Goal: Information Seeking & Learning: Learn about a topic

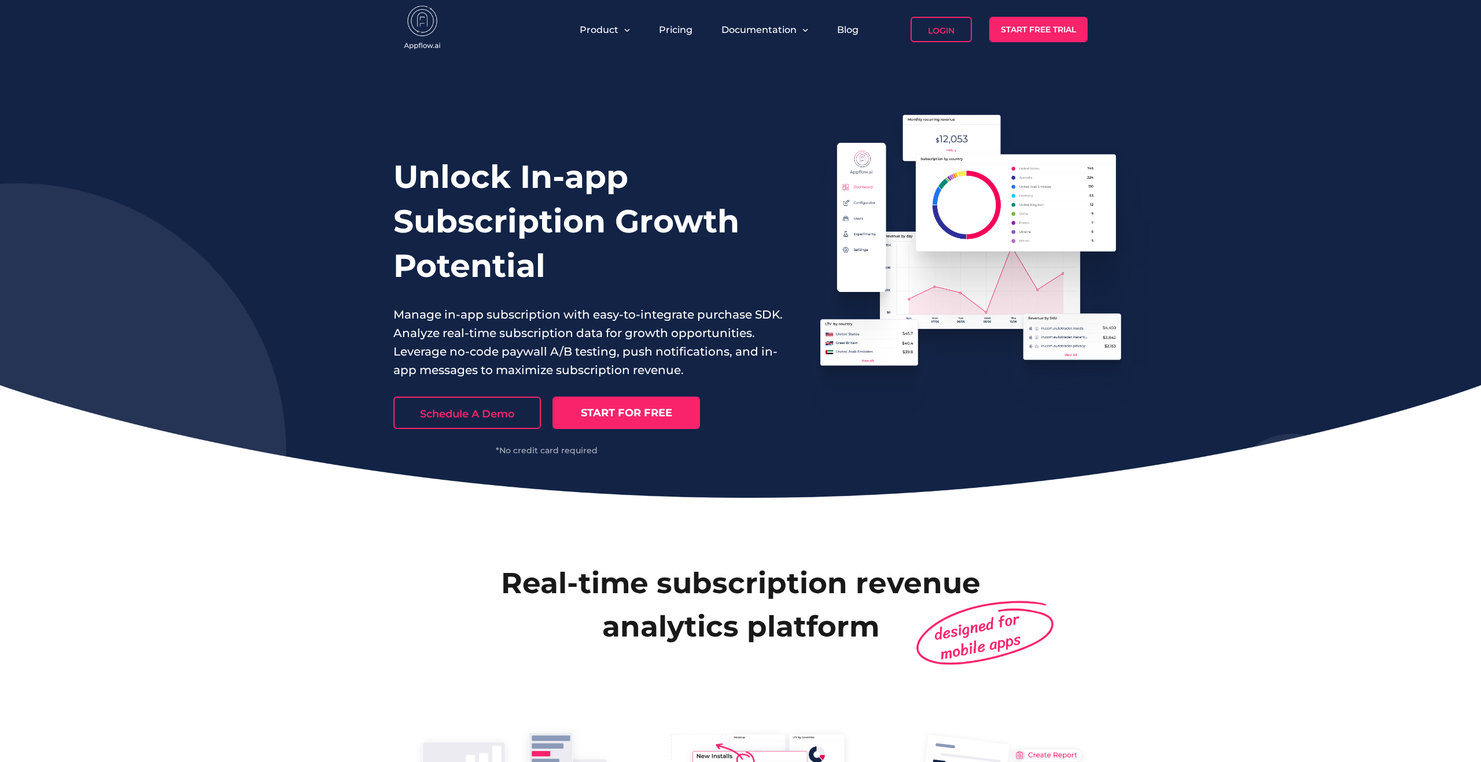
click at [772, 163] on h1 "Unlock In-app Subscription Growth Potential" at bounding box center [588, 221] width 390 height 134
click at [560, 259] on h1 "Unlock In-app Subscription Growth Potential" at bounding box center [588, 221] width 390 height 134
click at [582, 271] on h1 "Unlock In-app Subscription Growth Potential" at bounding box center [588, 221] width 390 height 134
click at [605, 272] on h1 "Unlock In-app Subscription Growth Potential" at bounding box center [588, 221] width 390 height 134
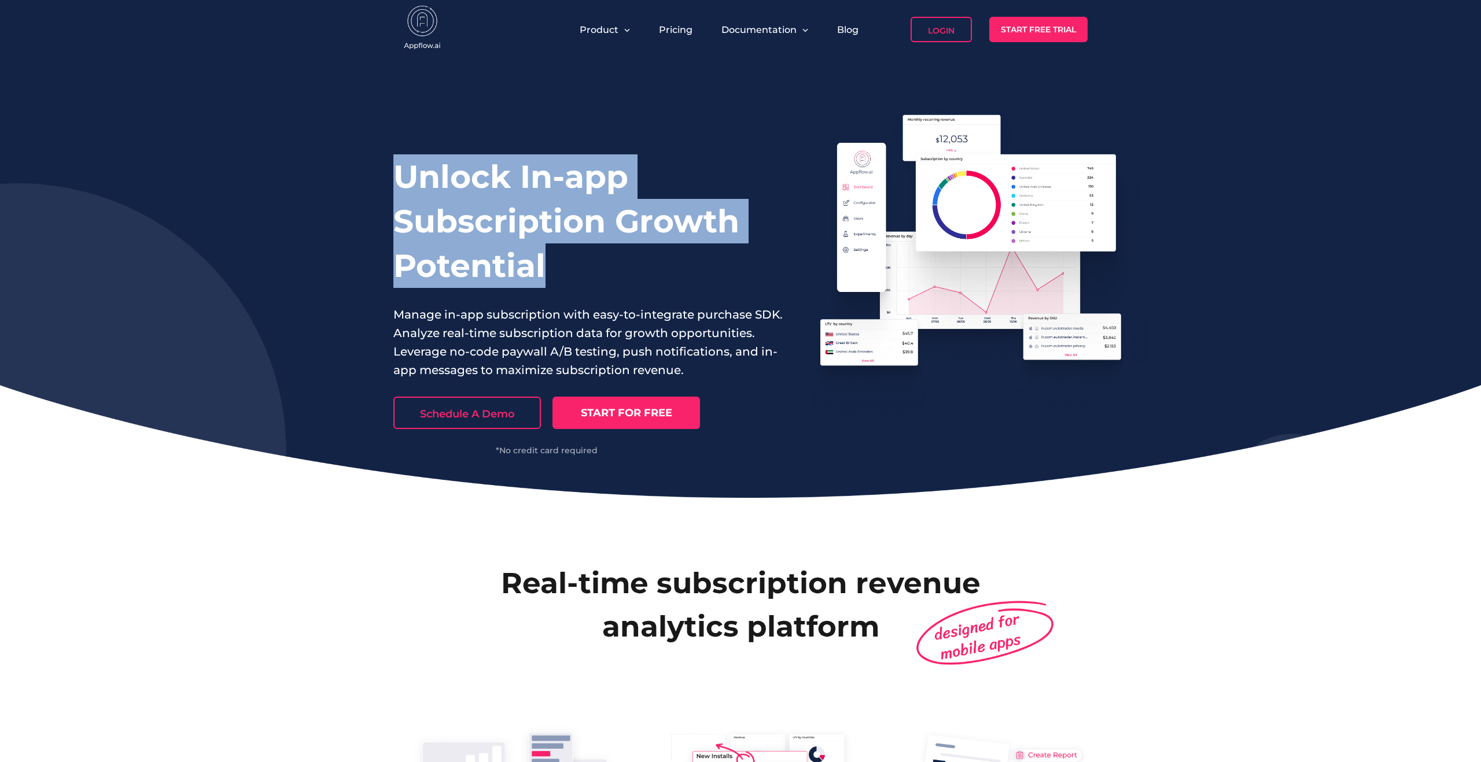
drag, startPoint x: 646, startPoint y: 276, endPoint x: 403, endPoint y: 170, distance: 264.5
click at [403, 170] on h1 "Unlock In-app Subscription Growth Potential" at bounding box center [588, 221] width 390 height 134
drag, startPoint x: 399, startPoint y: 166, endPoint x: 587, endPoint y: 273, distance: 216.8
click at [587, 273] on h1 "Unlock In-app Subscription Growth Potential" at bounding box center [588, 221] width 390 height 134
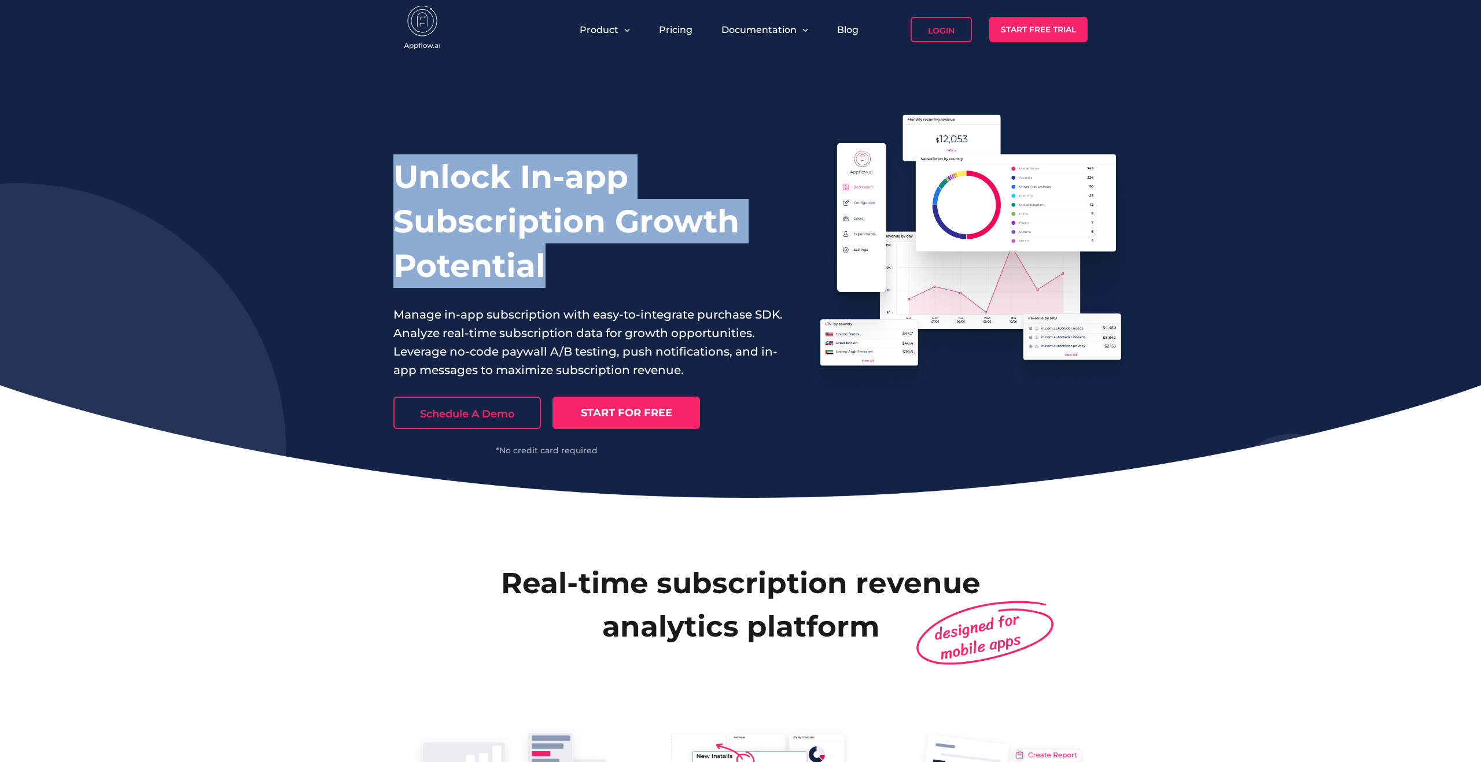
click at [587, 273] on h1 "Unlock In-app Subscription Growth Potential" at bounding box center [588, 221] width 390 height 134
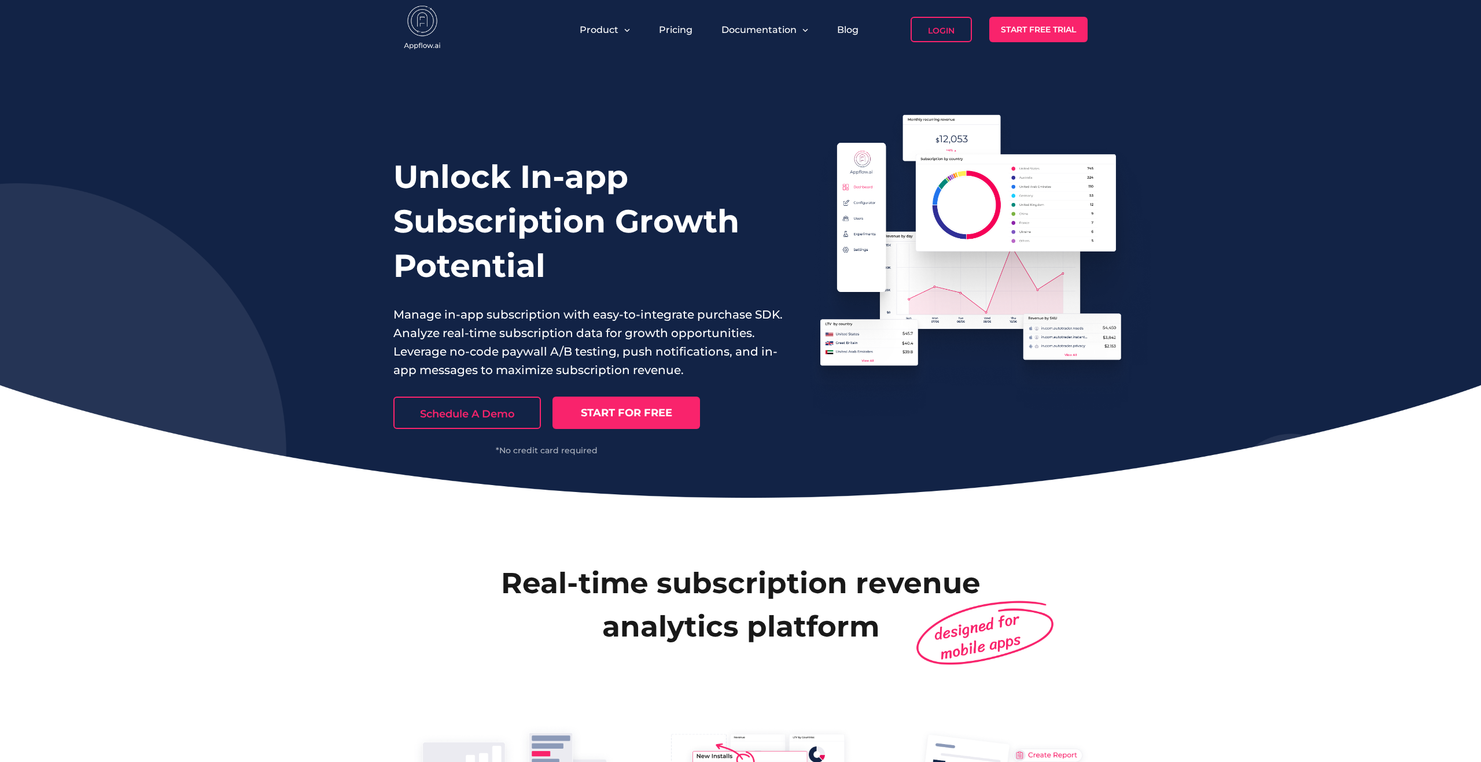
click at [654, 265] on h1 "Unlock In-app Subscription Growth Potential" at bounding box center [588, 221] width 390 height 134
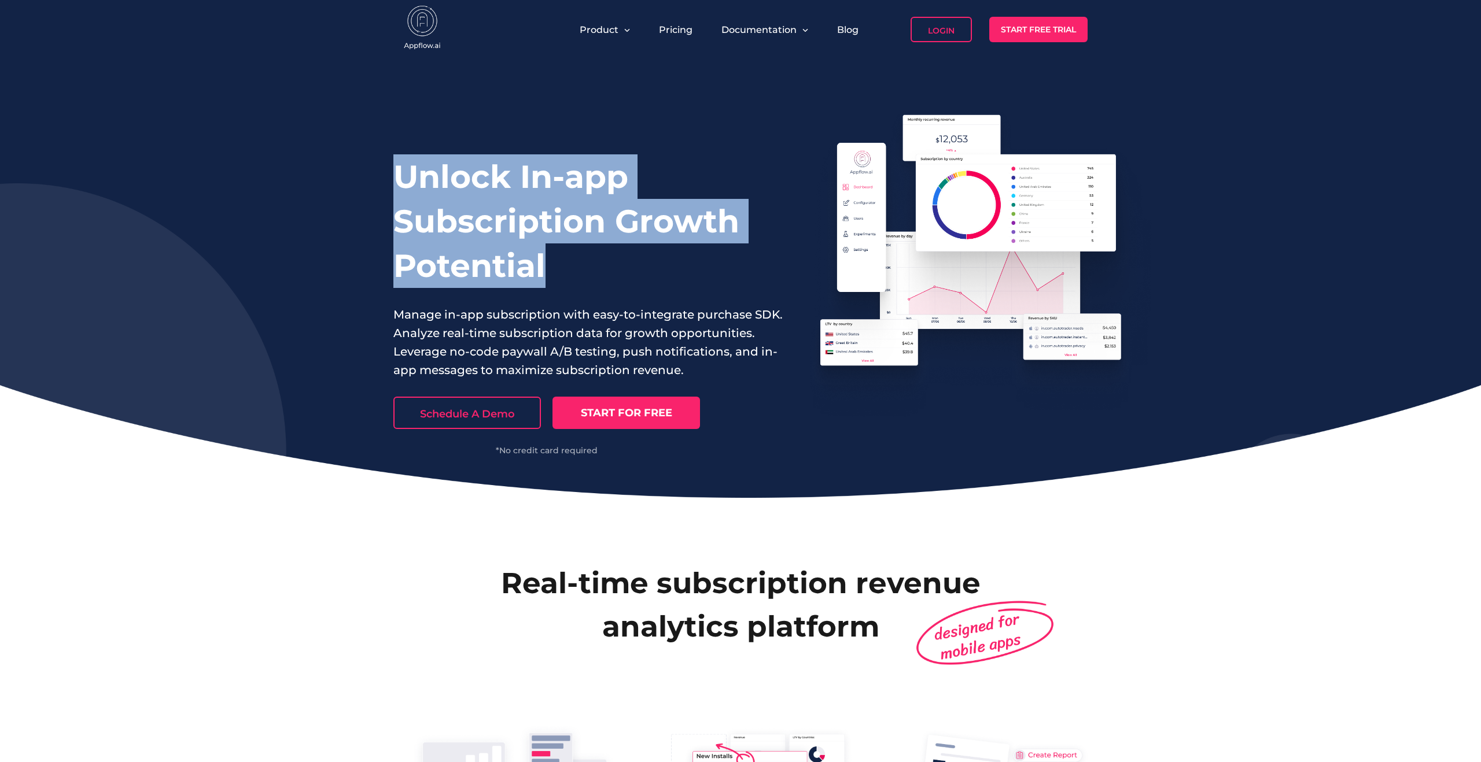
drag, startPoint x: 707, startPoint y: 268, endPoint x: 382, endPoint y: 142, distance: 348.1
click at [382, 142] on div "Unlock In-app Subscription Growth Potential Manage in-app subscription with eas…" at bounding box center [740, 278] width 1481 height 439
drag, startPoint x: 371, startPoint y: 151, endPoint x: 582, endPoint y: 279, distance: 247.1
click at [582, 279] on div "Unlock In-app Subscription Growth Potential Manage in-app subscription with eas…" at bounding box center [740, 278] width 1481 height 439
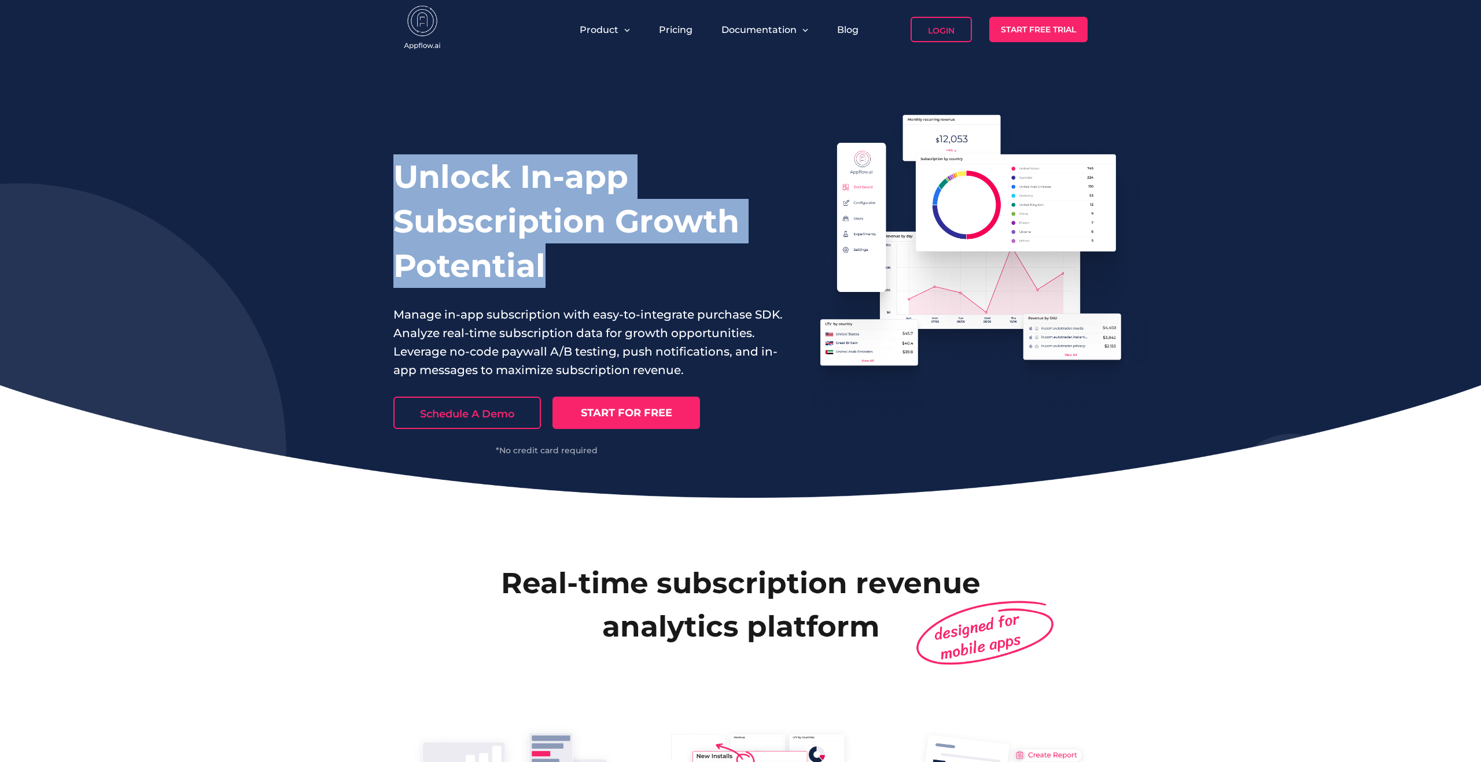
click at [582, 279] on h1 "Unlock In-app Subscription Growth Potential" at bounding box center [588, 221] width 390 height 134
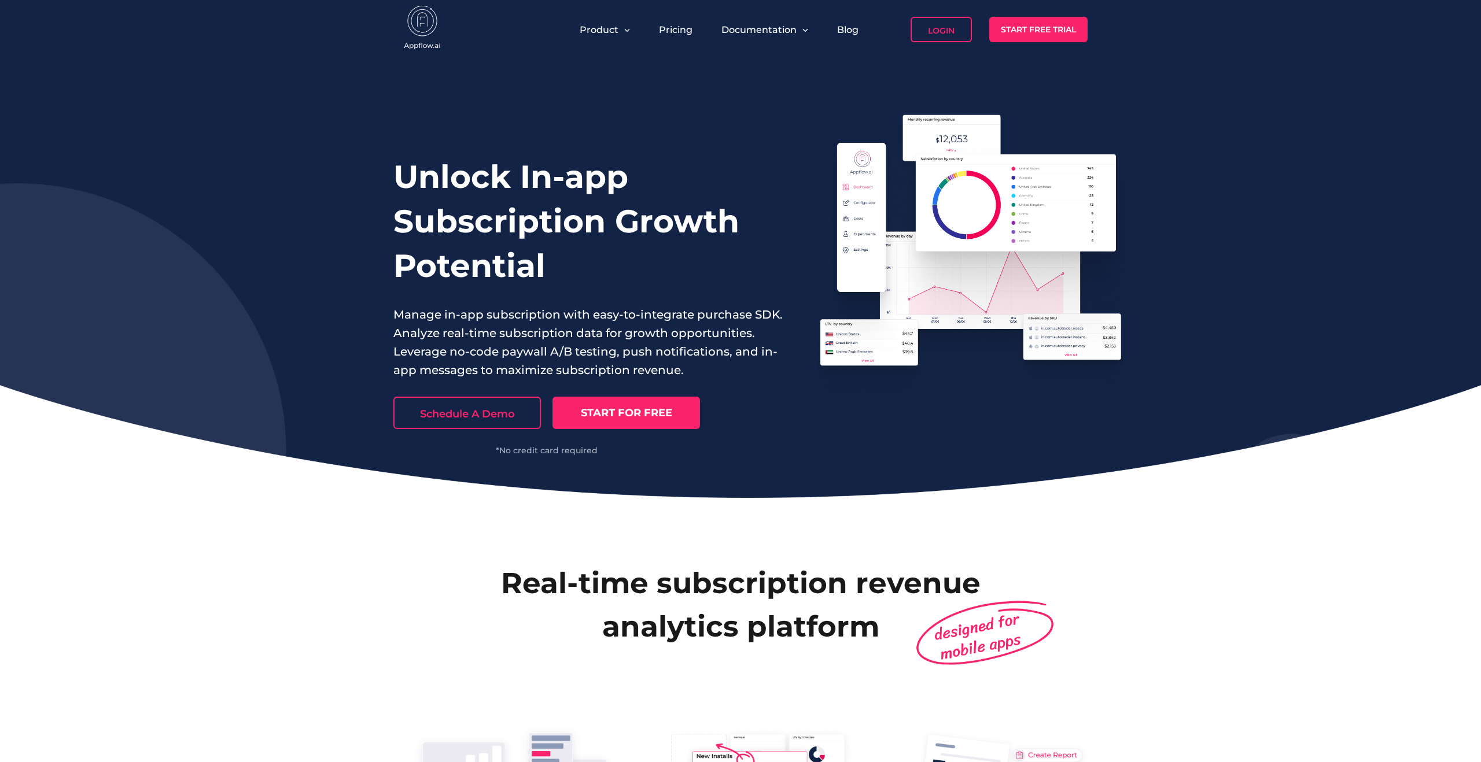
click at [709, 378] on p "Manage in-app subscription with easy-to-integrate purchase SDK. Analyze real-ti…" at bounding box center [588, 342] width 390 height 74
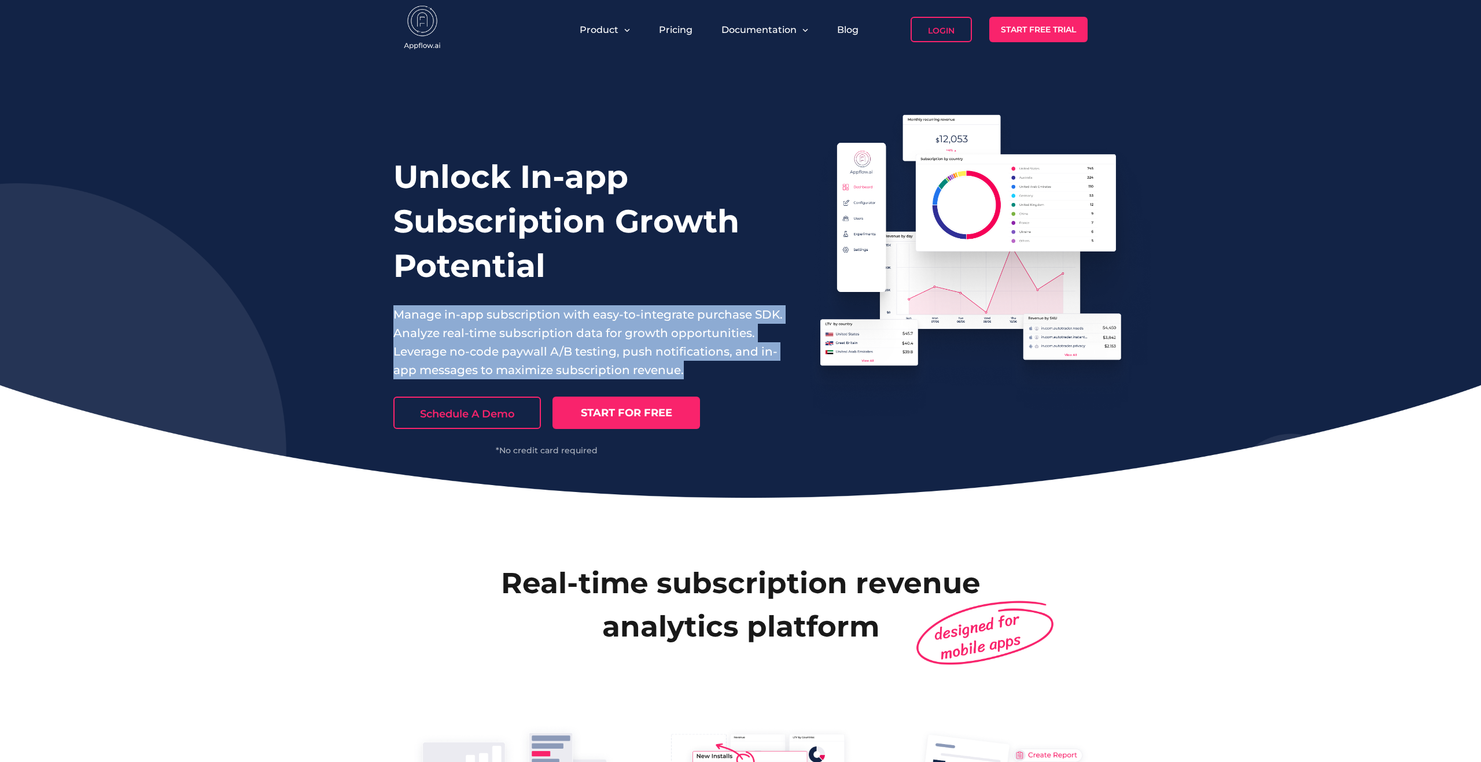
drag, startPoint x: 748, startPoint y: 371, endPoint x: 380, endPoint y: 303, distance: 374.2
click at [380, 303] on div "Unlock In-app Subscription Growth Potential Manage in-app subscription with eas…" at bounding box center [740, 278] width 1481 height 439
drag, startPoint x: 377, startPoint y: 294, endPoint x: 743, endPoint y: 444, distance: 395.1
click at [743, 444] on div "Unlock In-app Subscription Growth Potential Manage in-app subscription with eas…" at bounding box center [740, 278] width 1481 height 439
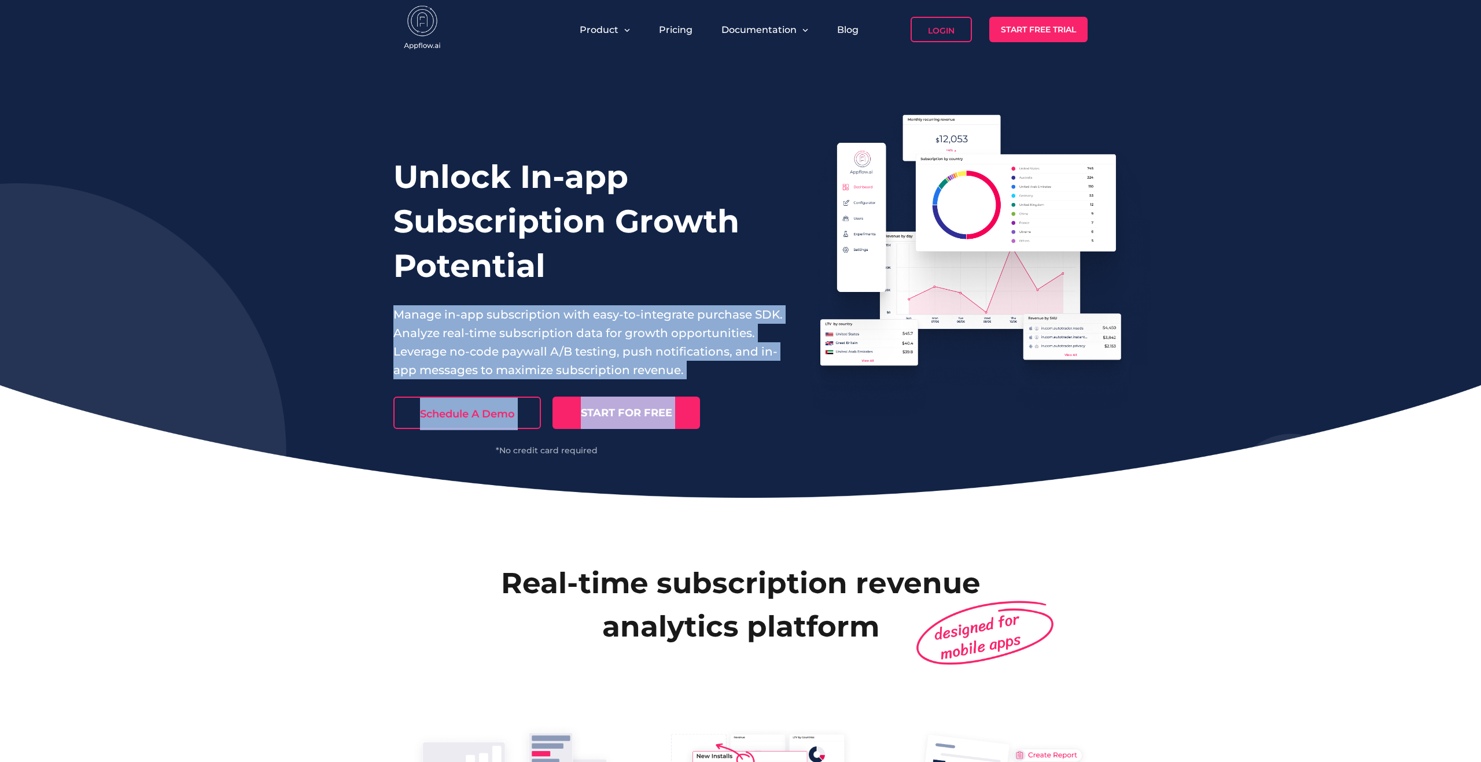
click at [743, 444] on div "Schedule A Demo START FOR FREE *No credit card required" at bounding box center [588, 416] width 390 height 75
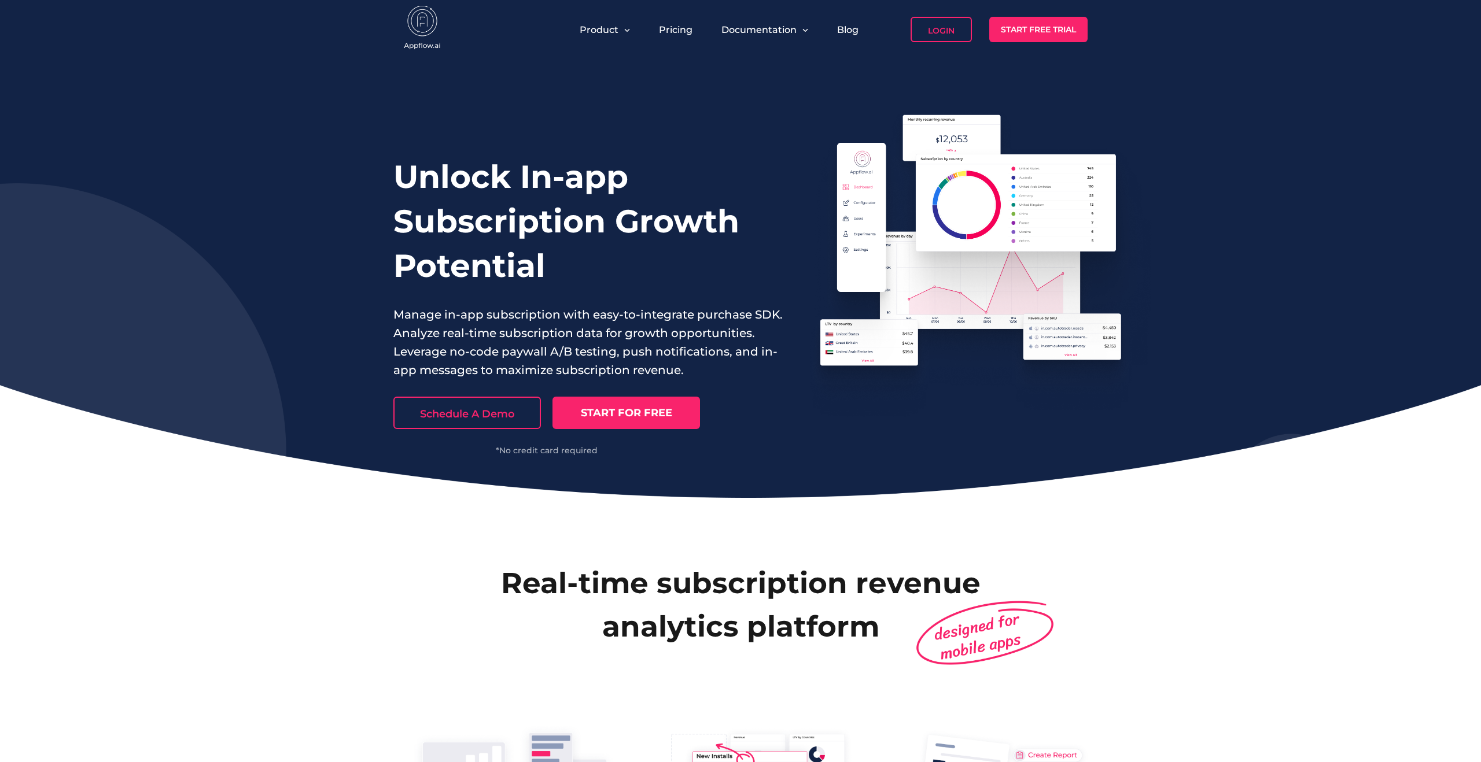
click at [743, 475] on div "Unlock In-app Subscription Growth Potential Manage in-app subscription with eas…" at bounding box center [740, 278] width 1481 height 439
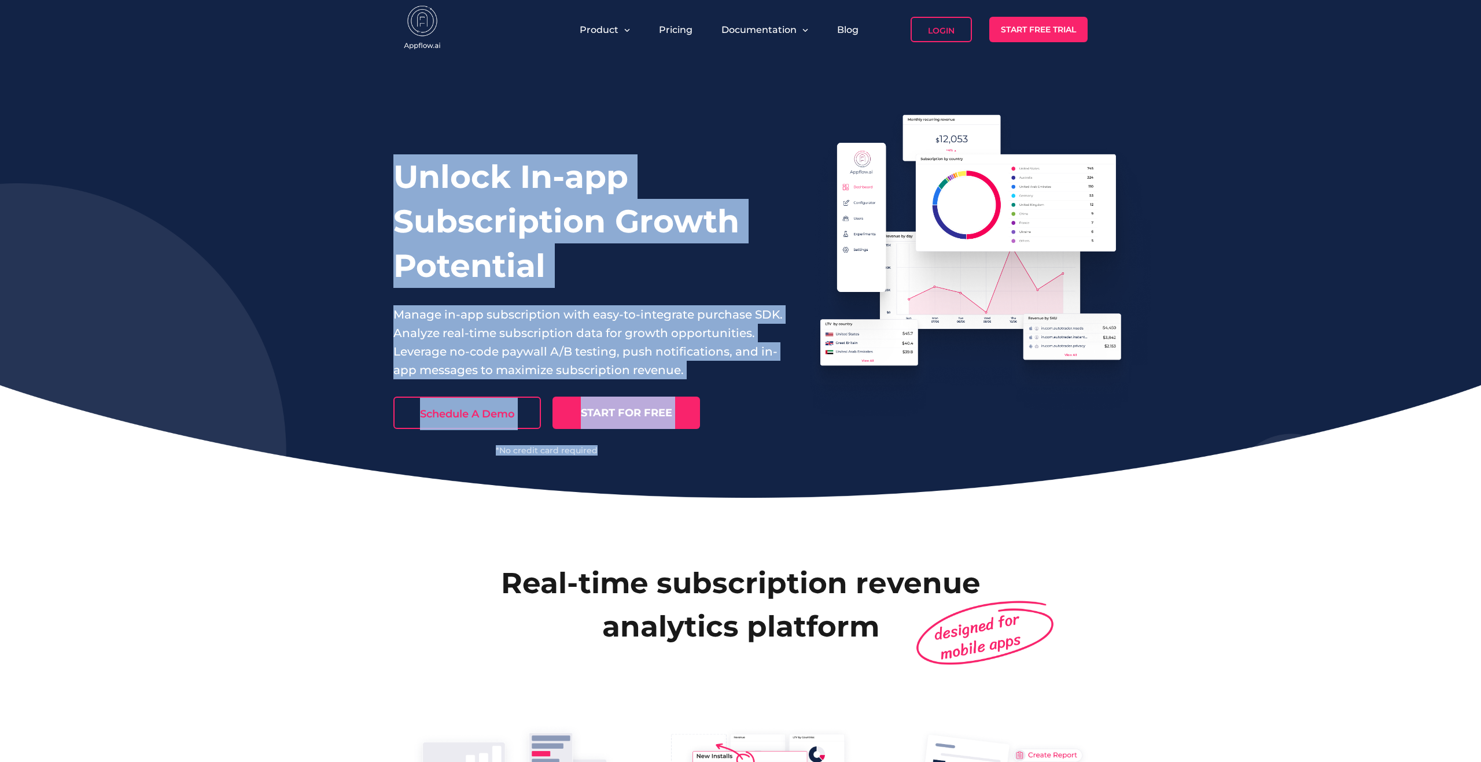
drag, startPoint x: 749, startPoint y: 489, endPoint x: 391, endPoint y: 169, distance: 480.1
click at [391, 169] on div "Unlock In-app Subscription Growth Potential Manage in-app subscription with eas…" at bounding box center [740, 278] width 1481 height 439
drag, startPoint x: 388, startPoint y: 154, endPoint x: 747, endPoint y: 485, distance: 487.9
click at [747, 485] on div "Unlock In-app Subscription Growth Potential Manage in-app subscription with eas…" at bounding box center [740, 278] width 1481 height 439
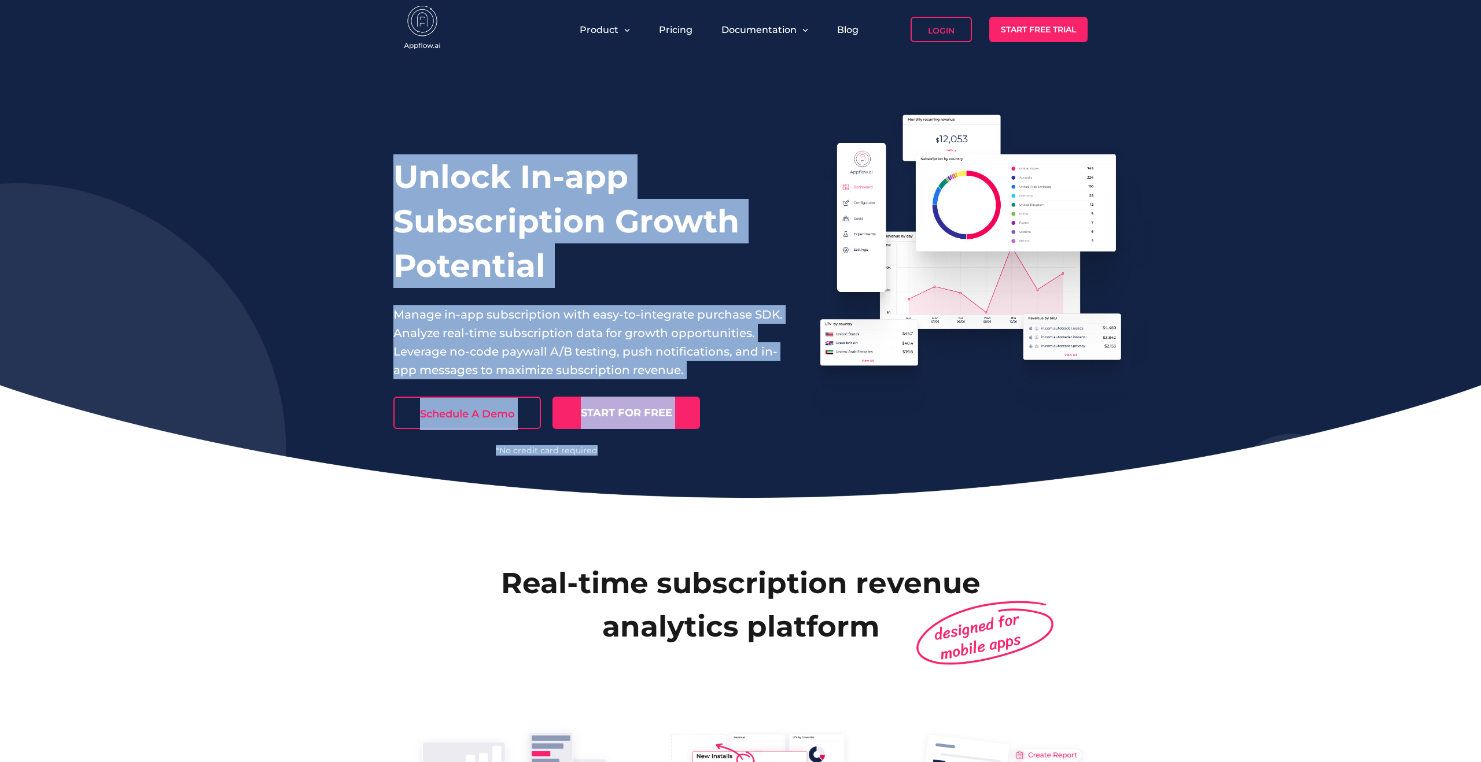
click at [747, 485] on div "Unlock In-app Subscription Growth Potential Manage in-app subscription with eas…" at bounding box center [740, 278] width 1481 height 439
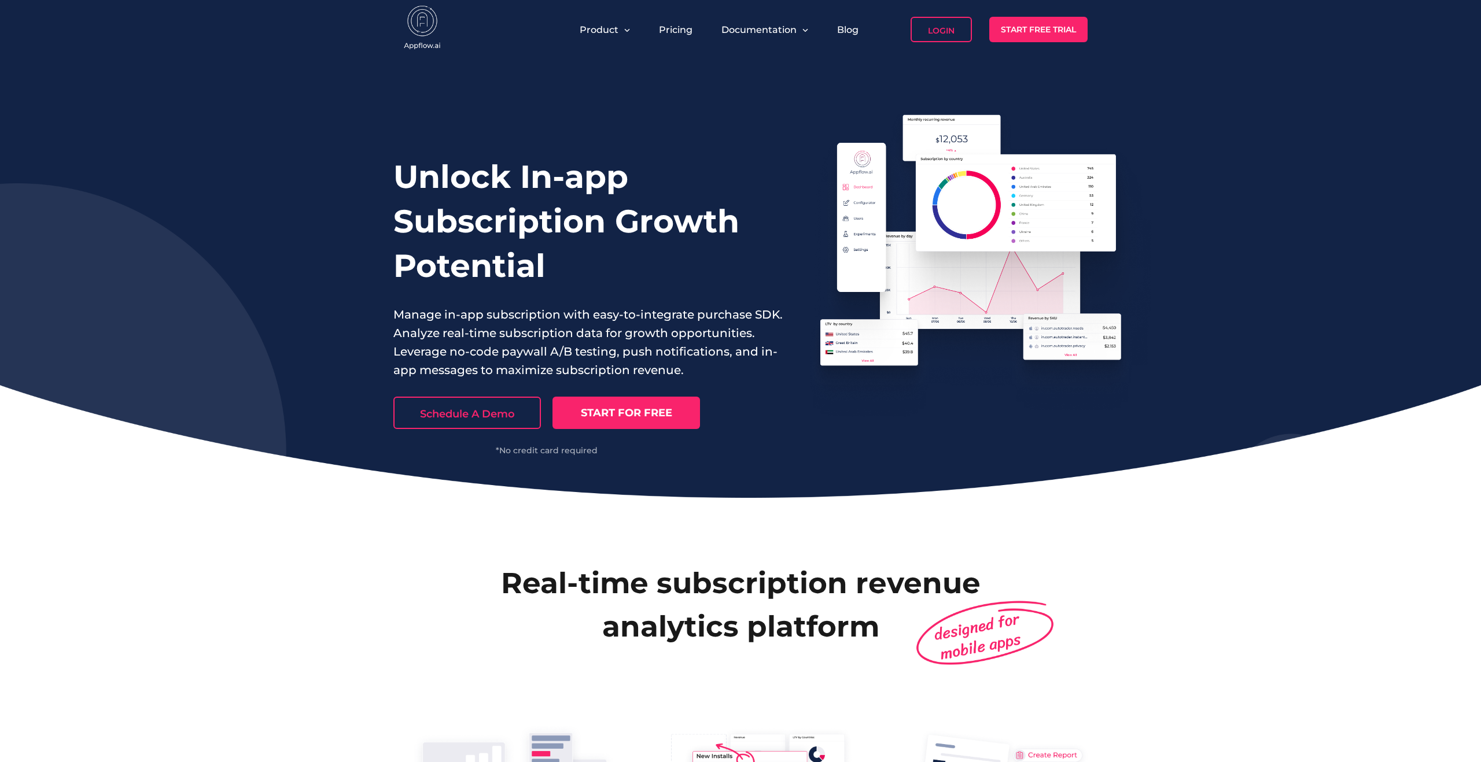
click at [484, 568] on h2 "Real-time subscription revenue analytics platform" at bounding box center [740, 605] width 659 height 87
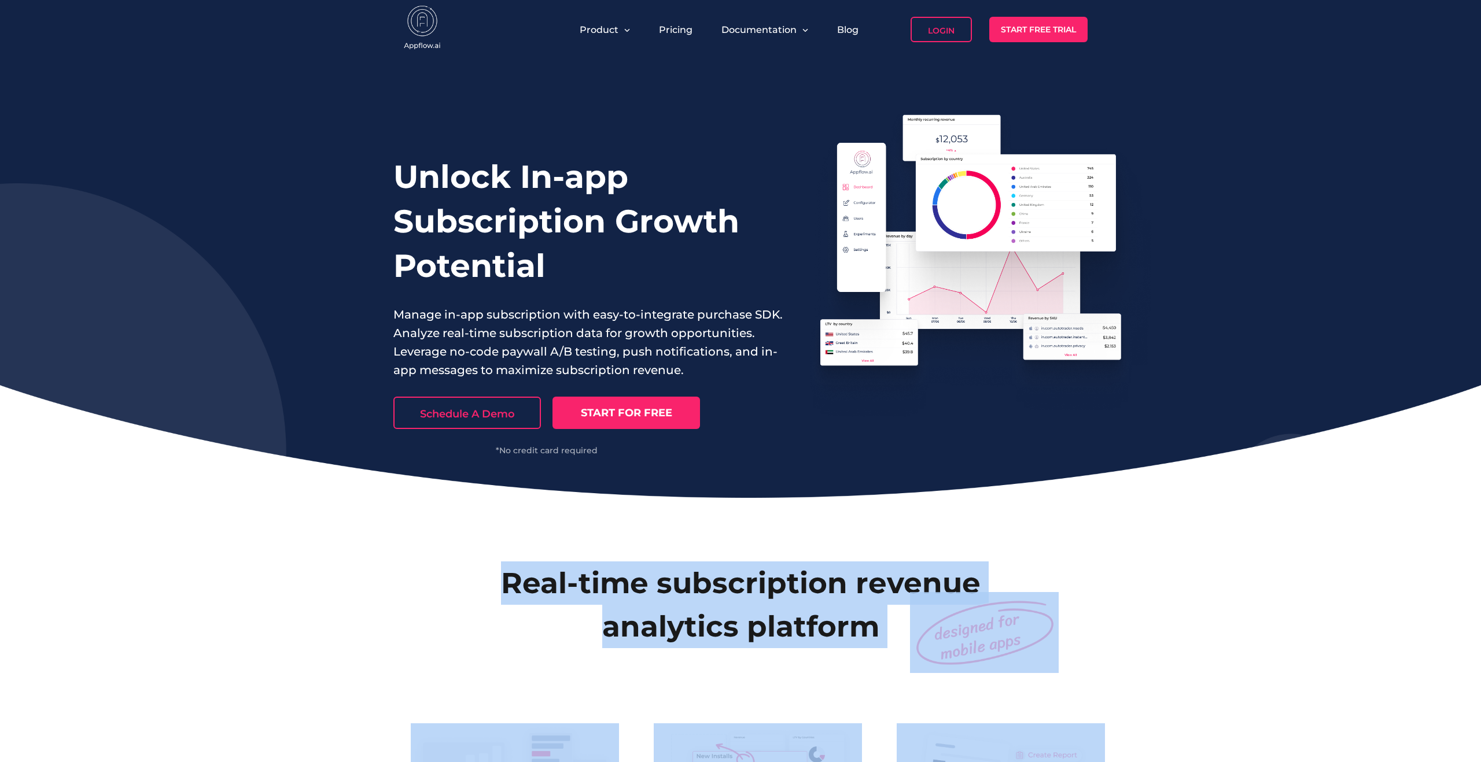
drag, startPoint x: 468, startPoint y: 571, endPoint x: 891, endPoint y: 730, distance: 452.1
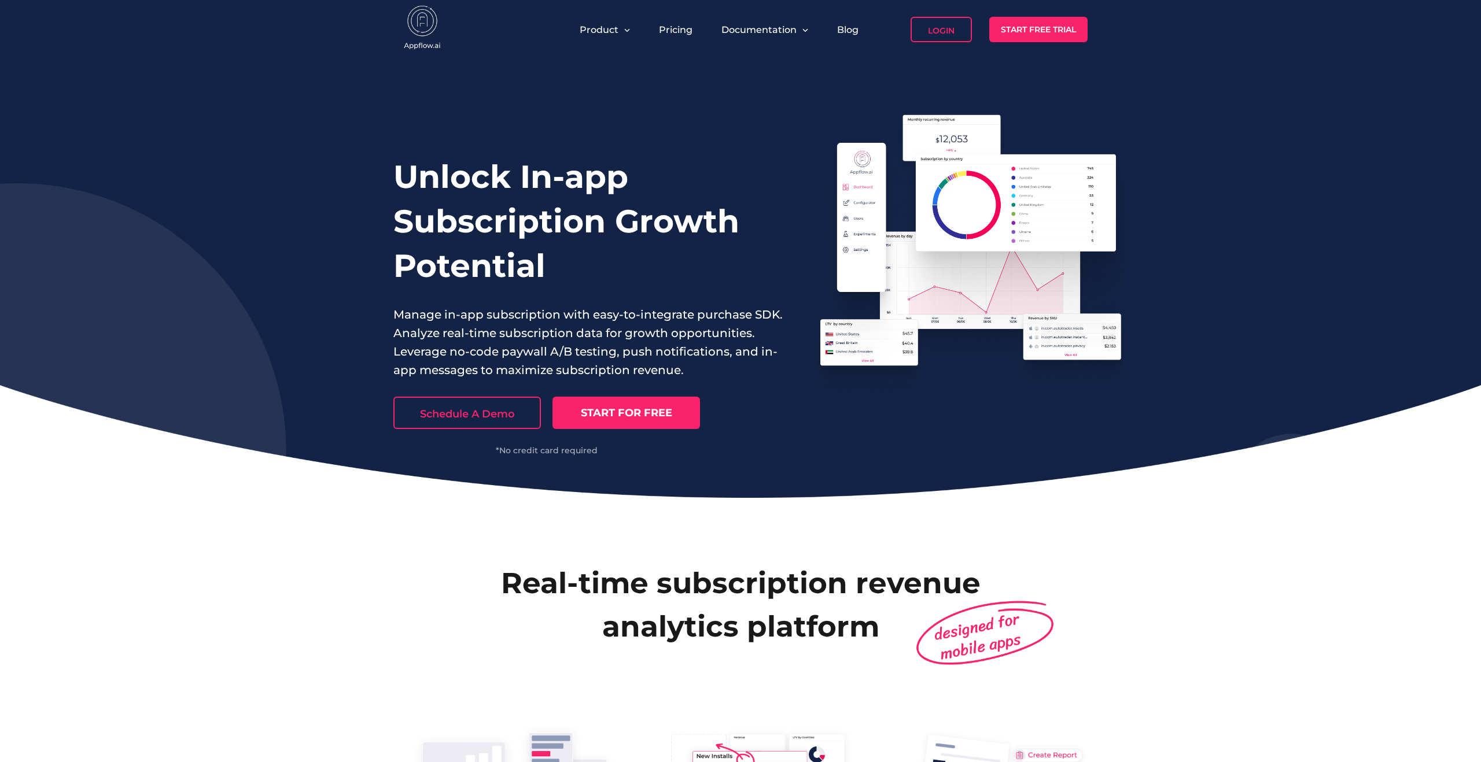
click at [910, 670] on img at bounding box center [984, 632] width 149 height 81
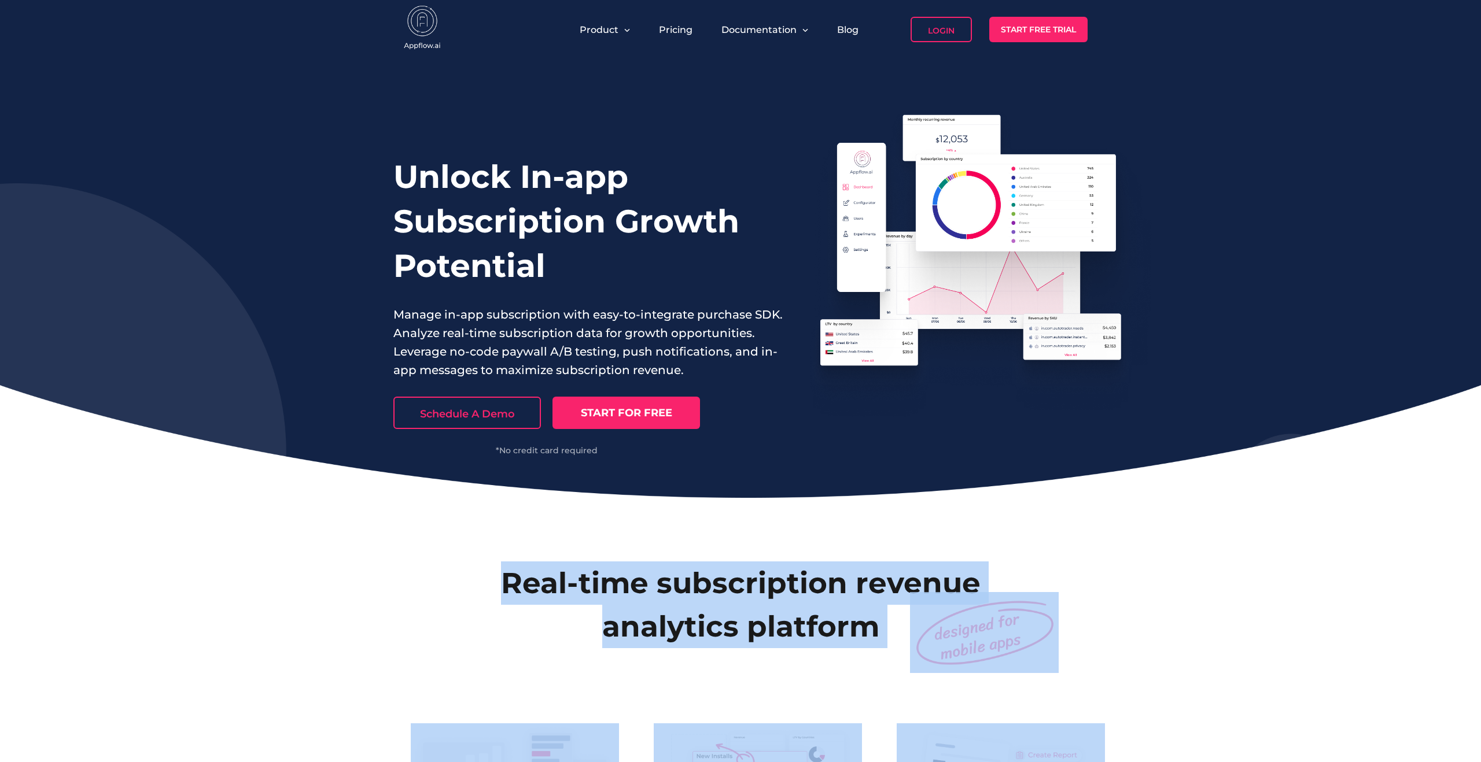
drag, startPoint x: 1105, startPoint y: 663, endPoint x: 461, endPoint y: 563, distance: 651.6
click at [461, 563] on h2 "Real-time subscription revenue analytics platform" at bounding box center [740, 605] width 659 height 87
drag, startPoint x: 442, startPoint y: 533, endPoint x: 1089, endPoint y: 698, distance: 667.8
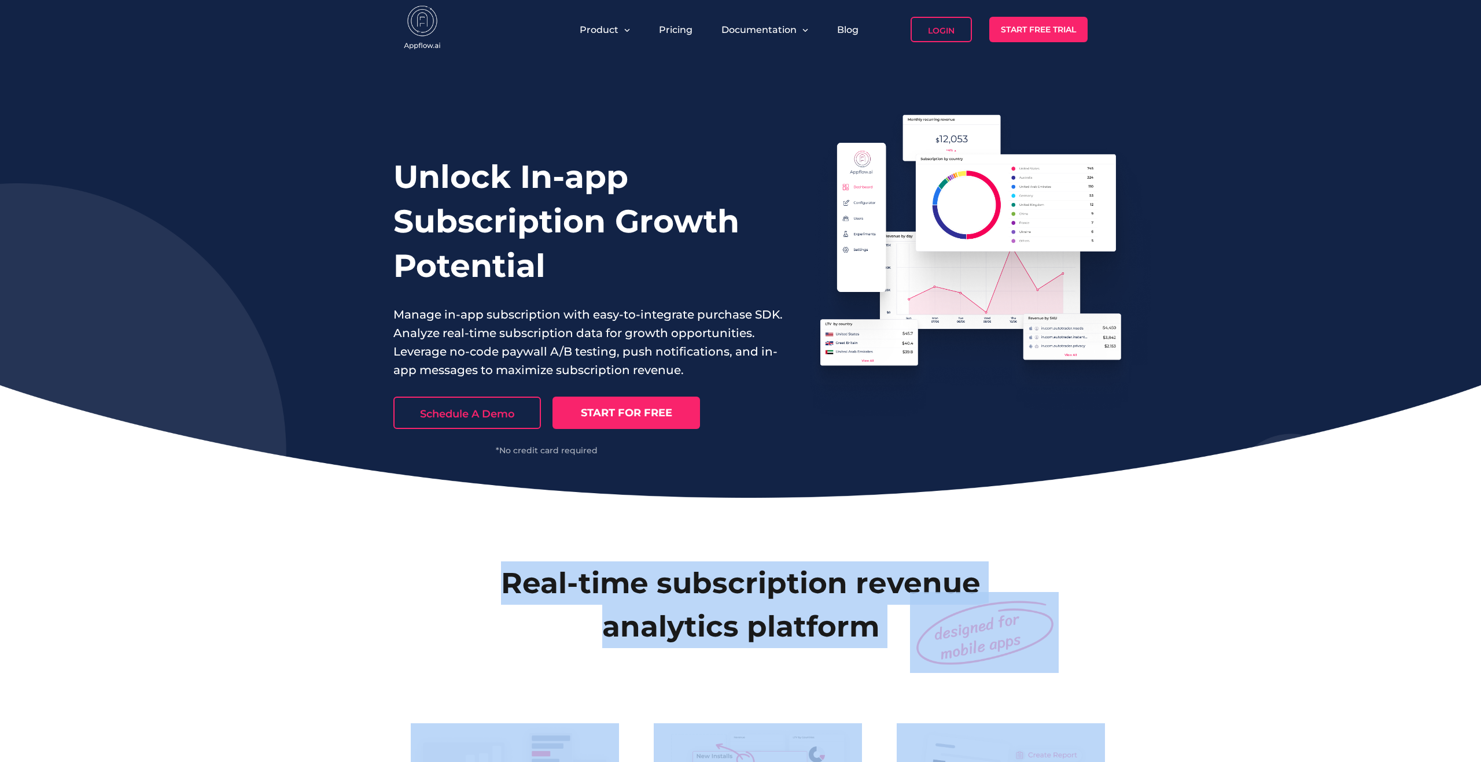
drag, startPoint x: 1154, startPoint y: 692, endPoint x: 458, endPoint y: 528, distance: 714.8
drag, startPoint x: 445, startPoint y: 512, endPoint x: 1114, endPoint y: 673, distance: 688.4
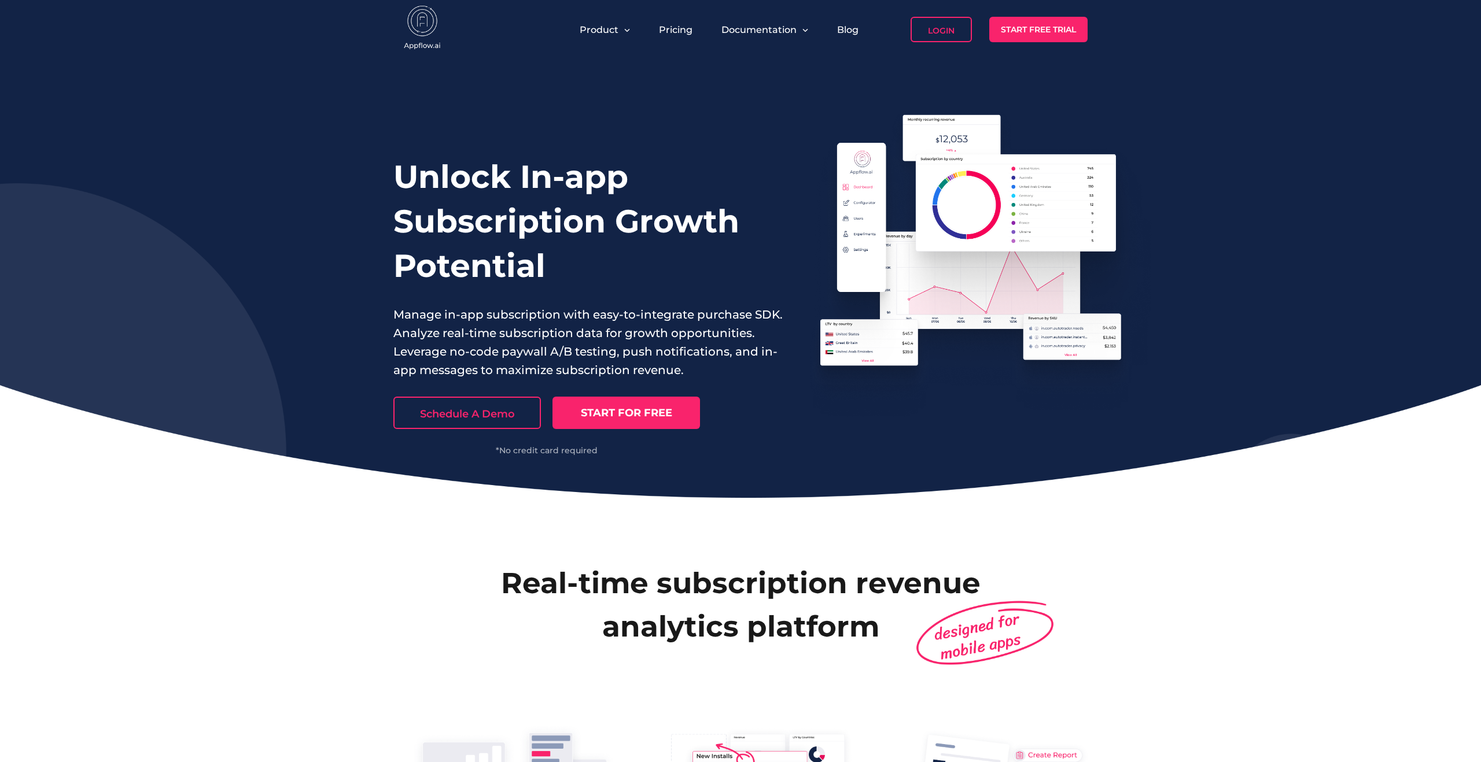
drag, startPoint x: 1432, startPoint y: 651, endPoint x: 1439, endPoint y: 644, distance: 9.0
